Goal: Information Seeking & Learning: Learn about a topic

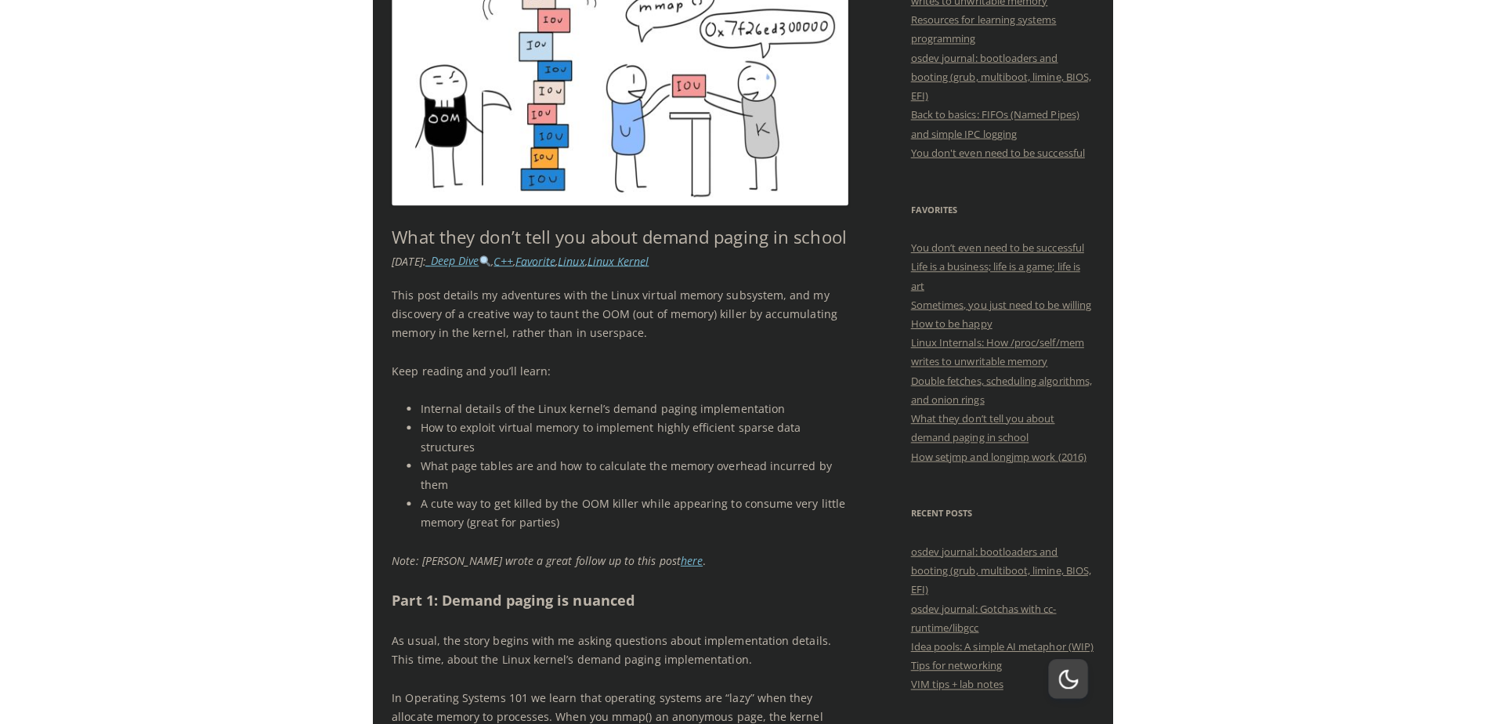
scroll to position [470, 0]
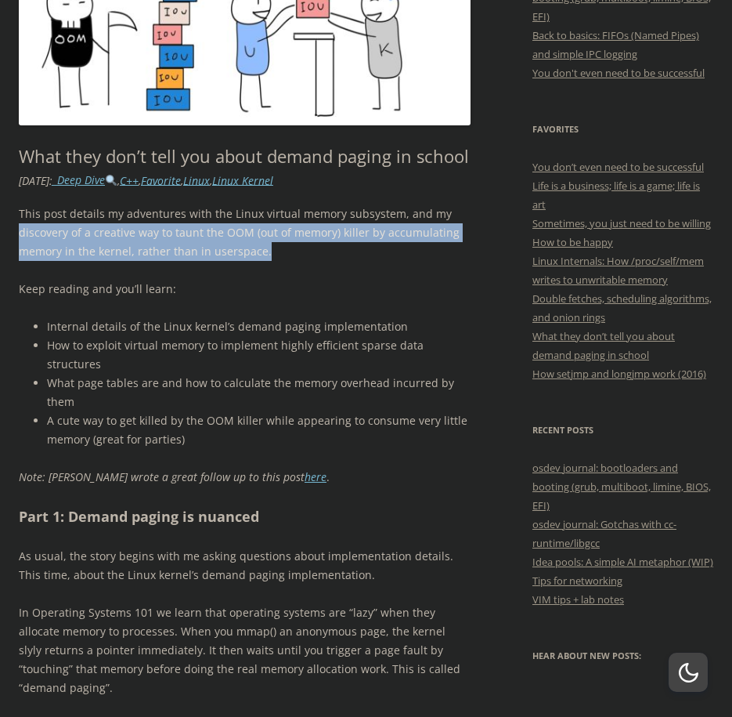
drag, startPoint x: 281, startPoint y: 250, endPoint x: 17, endPoint y: 235, distance: 264.3
copy p "discovery of a creative way to taunt the OOM (out of memory) killer by accumula…"
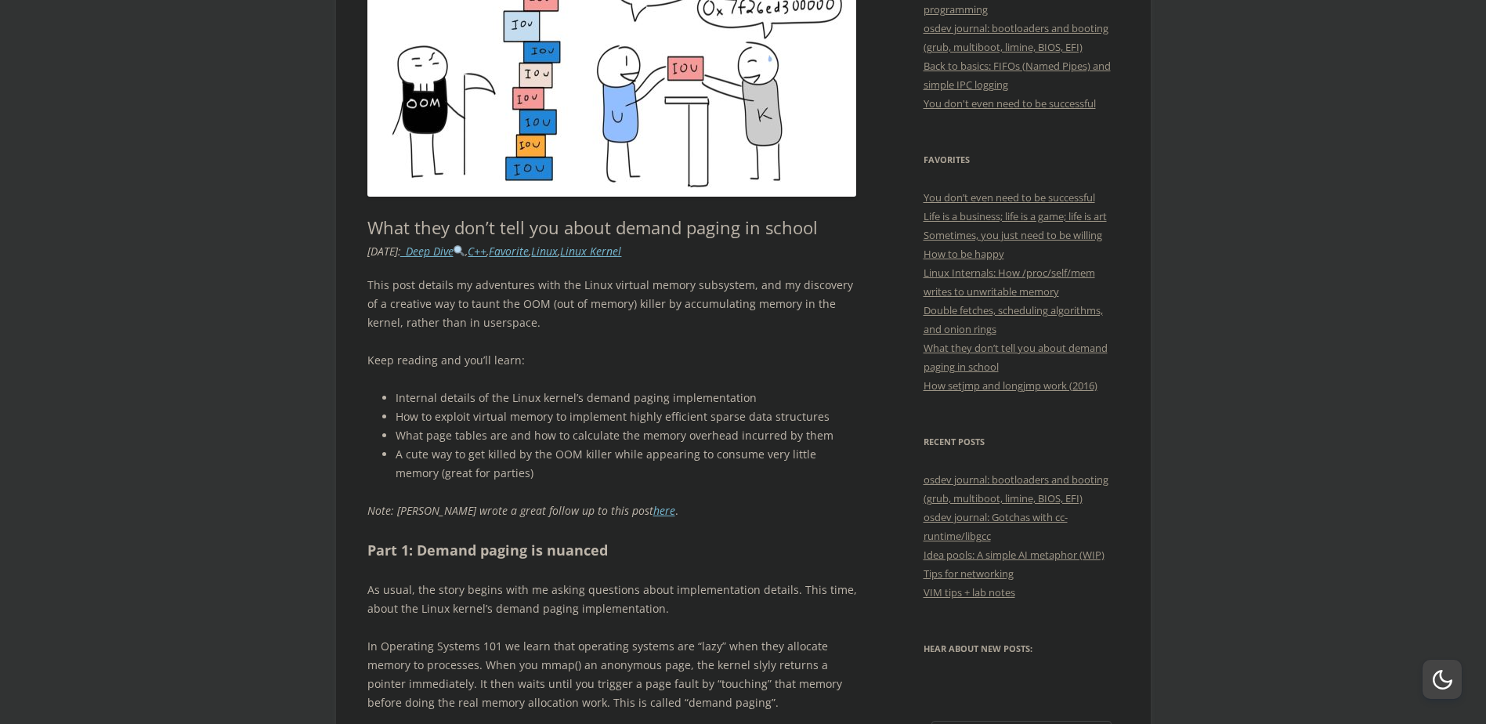
click at [396, 367] on p "Keep reading and you’ll learn:" at bounding box center [611, 360] width 489 height 19
click at [401, 360] on p "Keep reading and you’ll learn:" at bounding box center [611, 360] width 489 height 19
click at [407, 359] on p "Keep reading and you’ll learn:" at bounding box center [611, 360] width 489 height 19
click at [412, 359] on p "Keep reading and you’ll learn:" at bounding box center [611, 360] width 489 height 19
click at [418, 359] on p "Keep reading and you’ll learn:" at bounding box center [611, 360] width 489 height 19
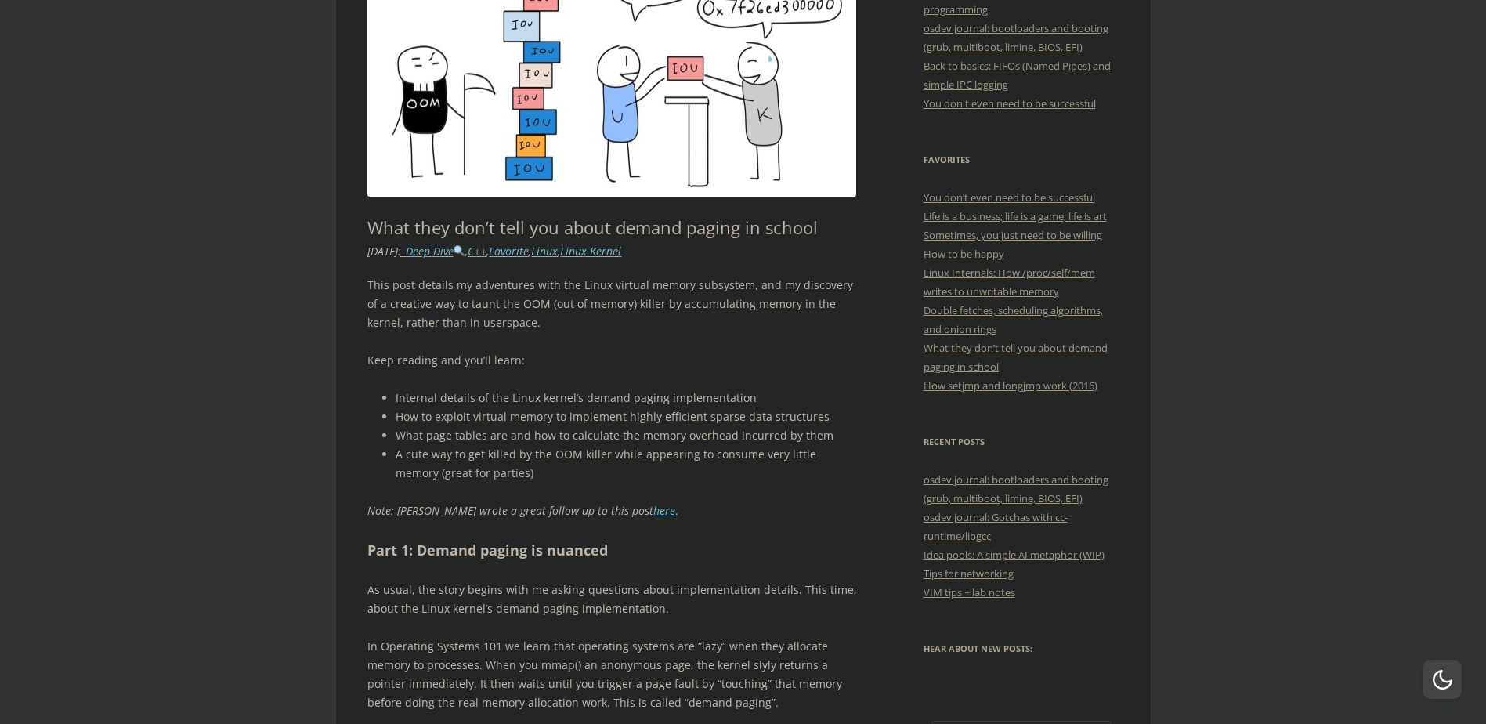
click at [421, 359] on p "Keep reading and you’ll learn:" at bounding box center [611, 360] width 489 height 19
click at [426, 358] on p "Keep reading and you’ll learn:" at bounding box center [611, 360] width 489 height 19
click at [435, 357] on p "Keep reading and you’ll learn:" at bounding box center [611, 360] width 489 height 19
click at [446, 357] on p "Keep reading and you’ll learn:" at bounding box center [611, 360] width 489 height 19
click at [453, 357] on p "Keep reading and you’ll learn:" at bounding box center [611, 360] width 489 height 19
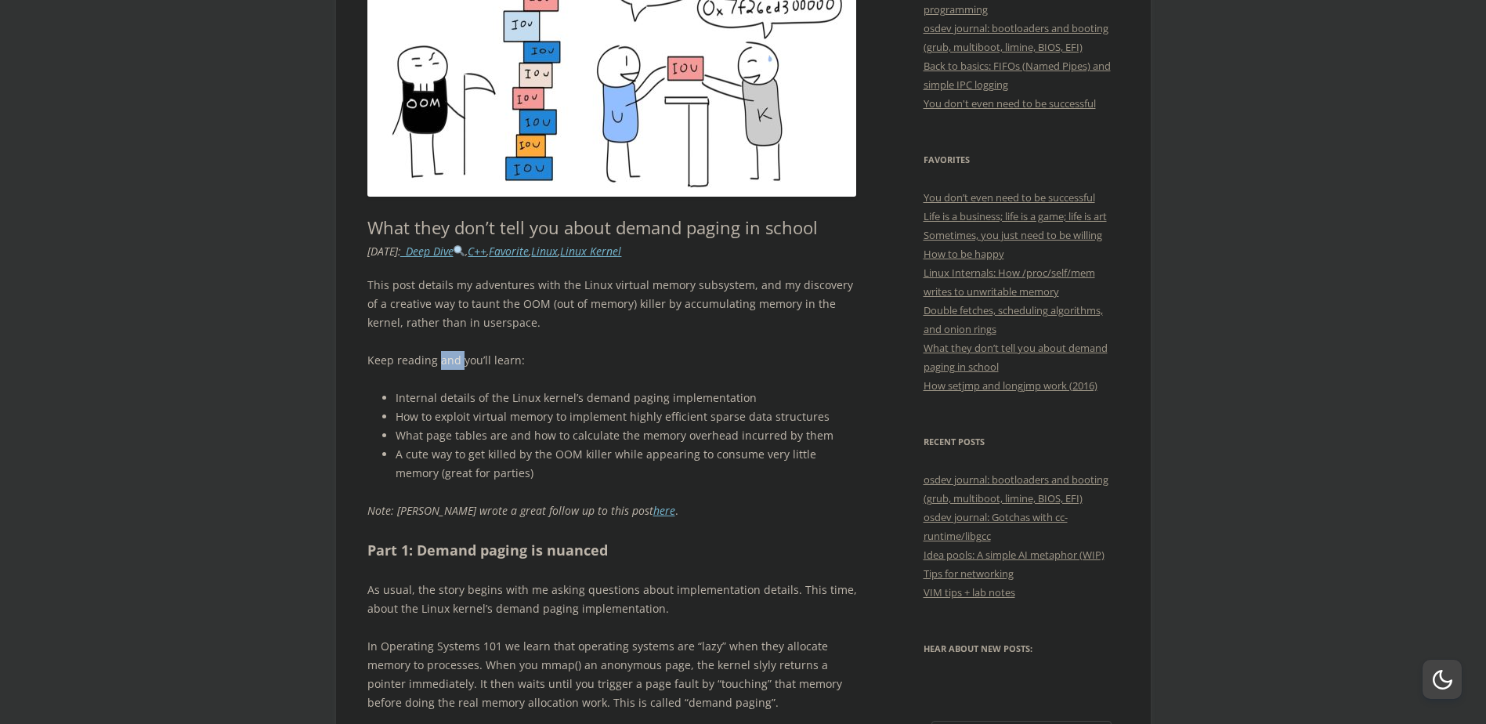
click at [455, 358] on p "Keep reading and you’ll learn:" at bounding box center [611, 360] width 489 height 19
click at [456, 359] on p "Keep reading and you’ll learn:" at bounding box center [611, 360] width 489 height 19
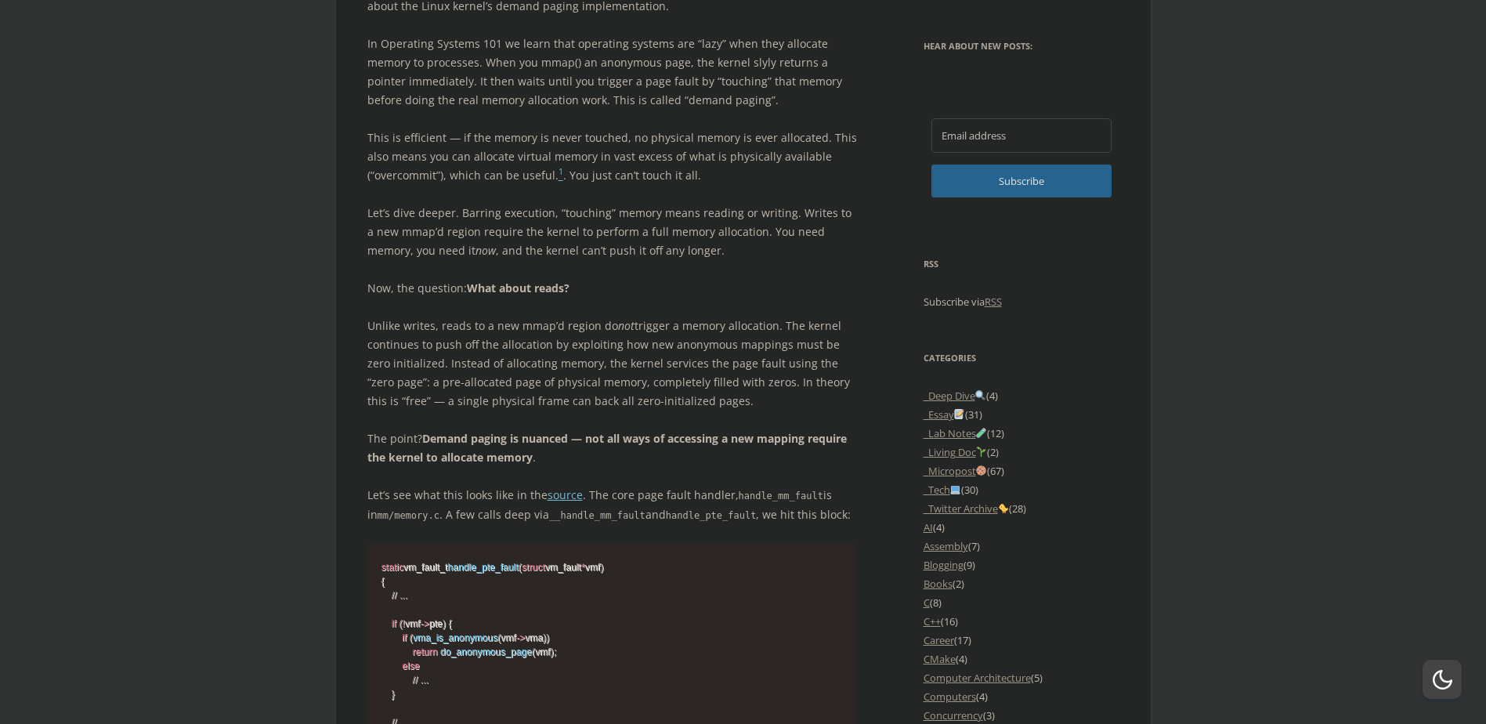
scroll to position [1096, 0]
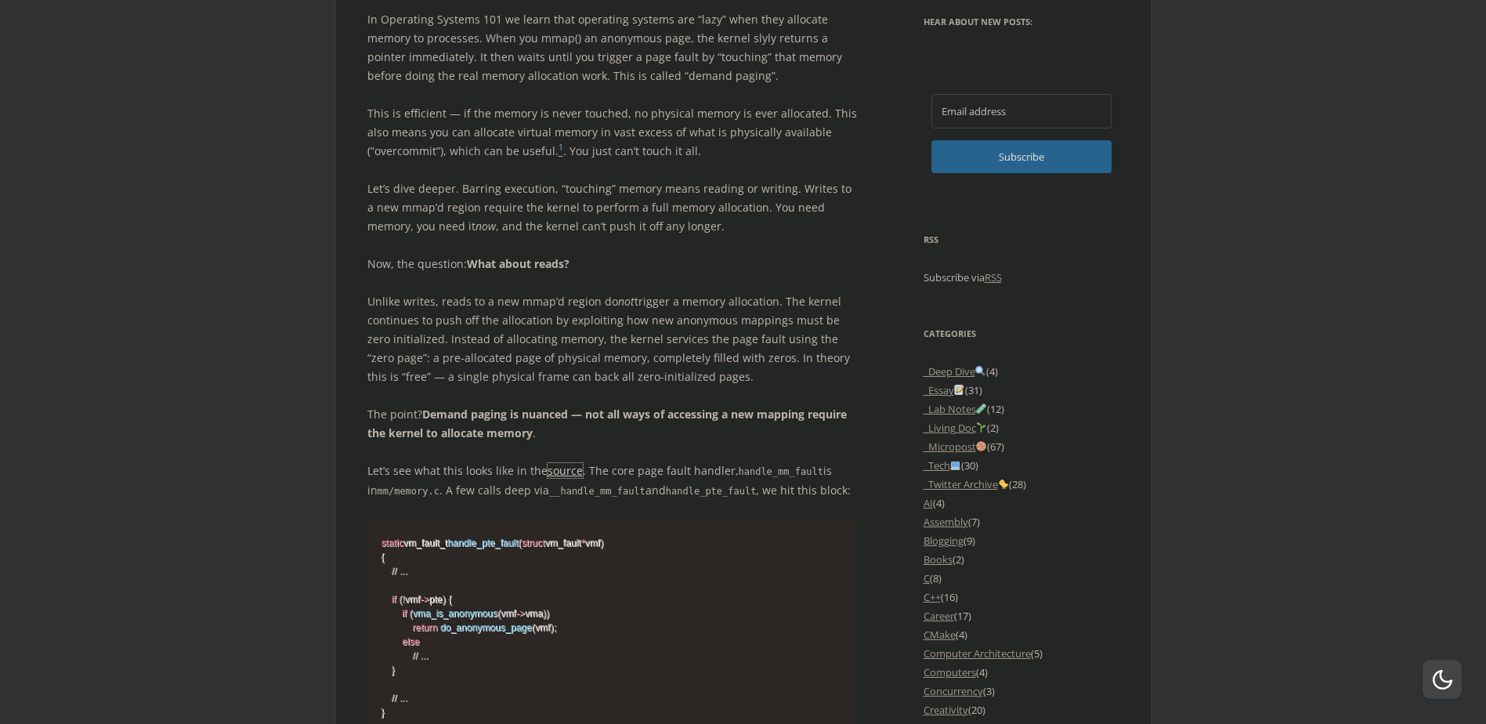
click at [561, 470] on link "source" at bounding box center [564, 470] width 35 height 15
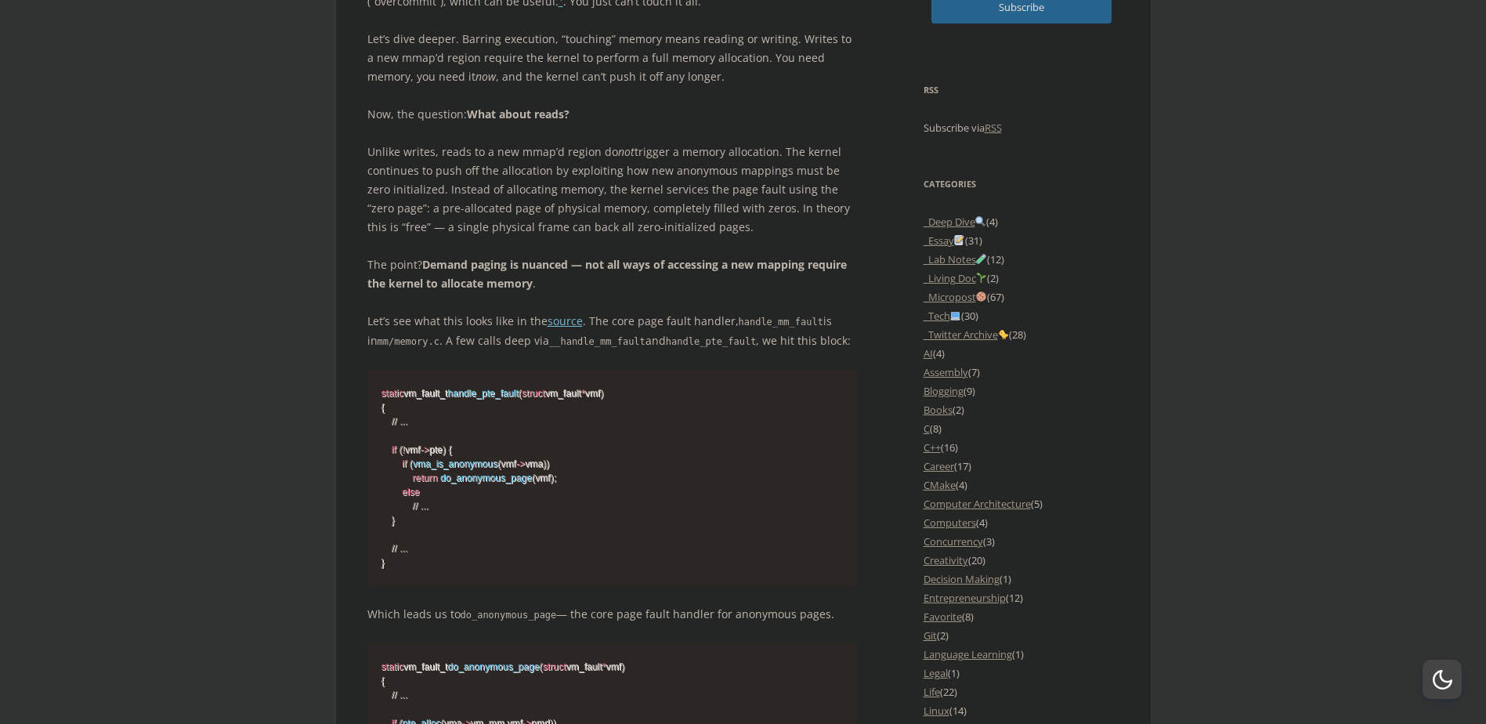
scroll to position [1253, 0]
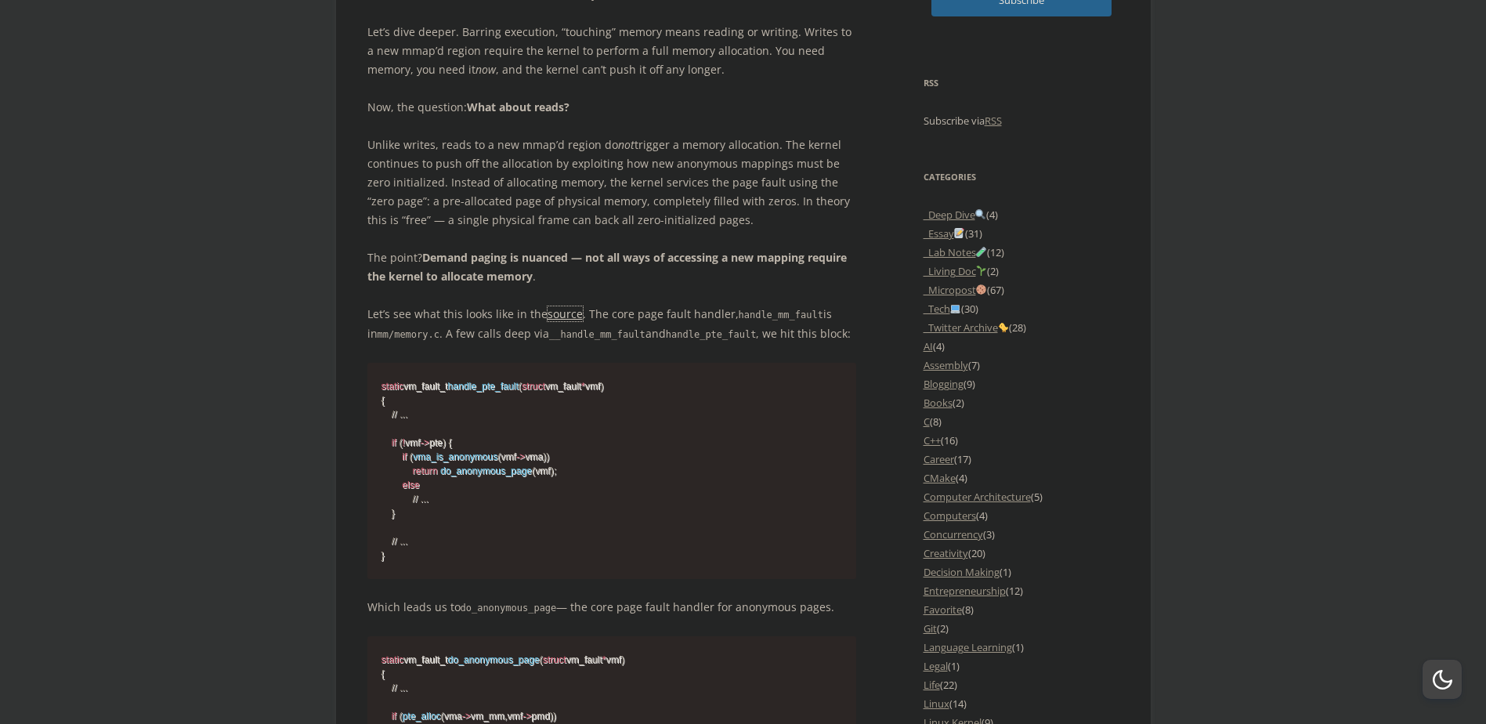
click at [555, 316] on link "source" at bounding box center [564, 313] width 35 height 15
